Goal: Find specific fact: Find specific fact

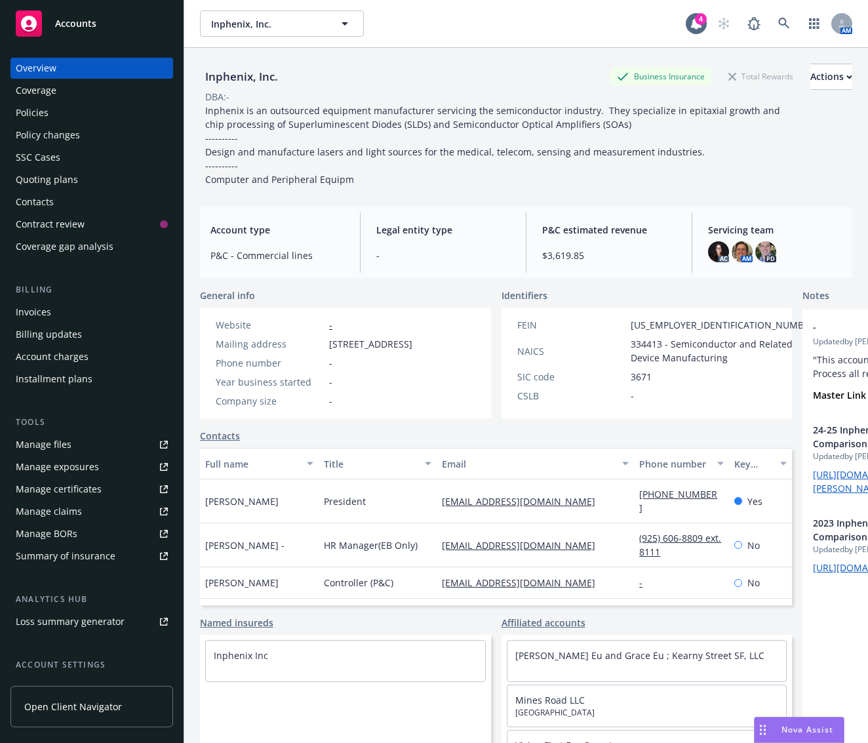
click at [161, 103] on link "Policies" at bounding box center [91, 112] width 163 height 21
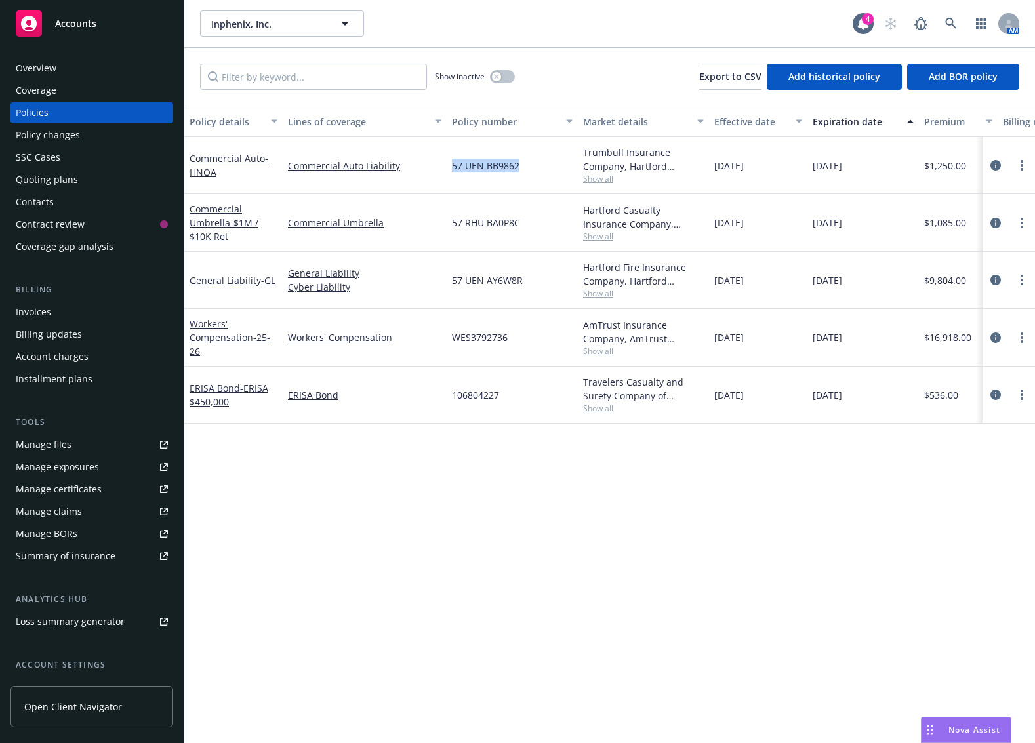
drag, startPoint x: 516, startPoint y: 172, endPoint x: 453, endPoint y: 174, distance: 62.3
click at [453, 174] on div "57 UEN BB9862" at bounding box center [512, 165] width 131 height 57
copy span "57 UEN BB9862"
click at [511, 256] on div "57 UEN AY6W8R" at bounding box center [512, 280] width 131 height 57
drag, startPoint x: 532, startPoint y: 279, endPoint x: 455, endPoint y: 280, distance: 76.7
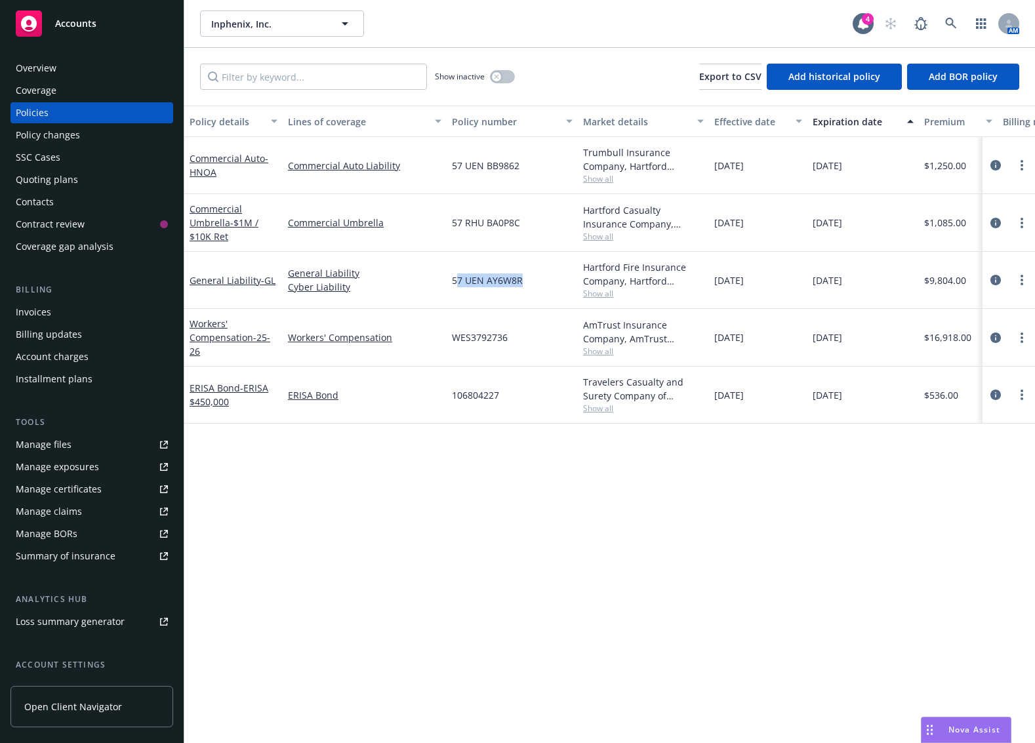
click at [455, 280] on div "57 UEN AY6W8R" at bounding box center [512, 280] width 131 height 57
drag, startPoint x: 451, startPoint y: 281, endPoint x: 521, endPoint y: 283, distance: 70.2
click at [521, 283] on div "57 UEN AY6W8R" at bounding box center [512, 280] width 131 height 57
copy span "57 UEN AY6W8R"
drag, startPoint x: 521, startPoint y: 224, endPoint x: 447, endPoint y: 224, distance: 73.5
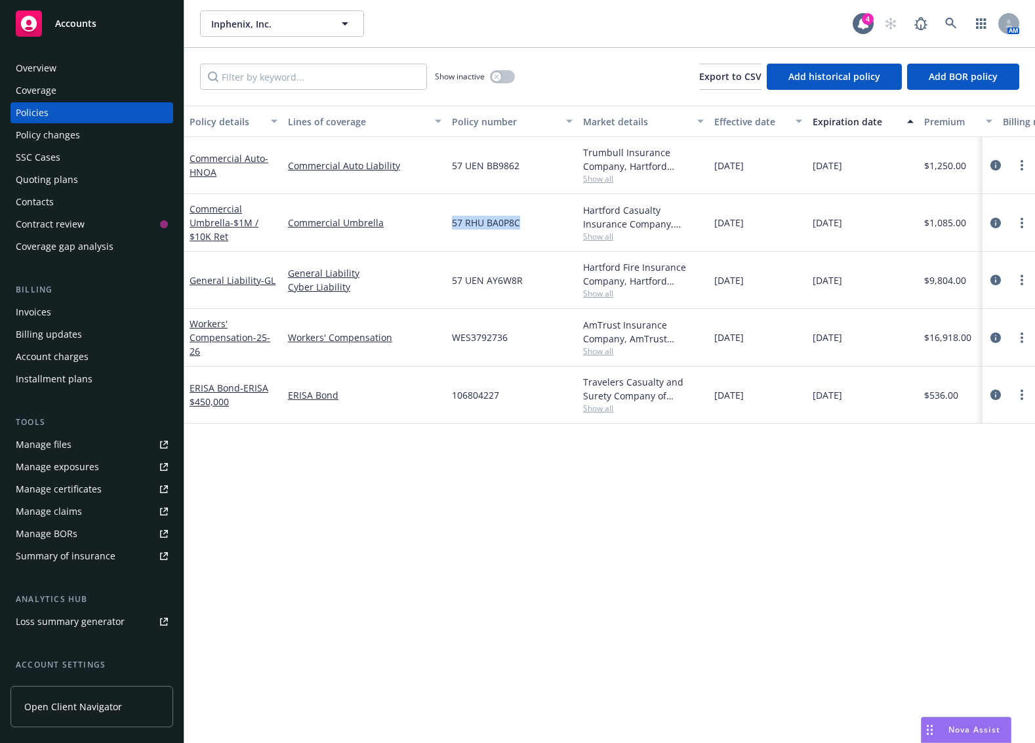
click at [447, 224] on div "57 RHU BA0P8C" at bounding box center [512, 223] width 131 height 58
copy span "57 RHU BA0P8C"
click at [721, 489] on div "Policy details Lines of coverage Policy number Market details Effective date Ex…" at bounding box center [609, 425] width 851 height 638
